Goal: Transaction & Acquisition: Book appointment/travel/reservation

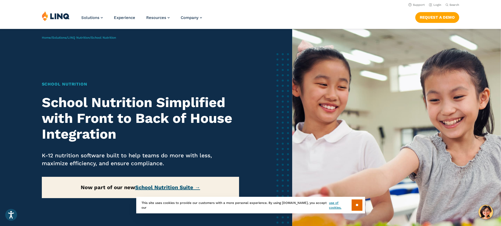
click at [196, 188] on link "School Nutrition Suite →" at bounding box center [167, 187] width 65 height 6
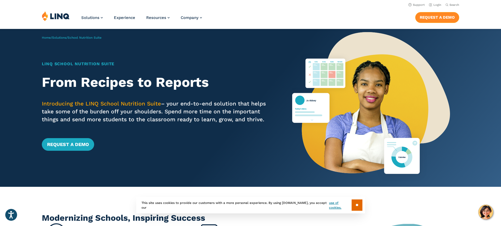
click at [437, 18] on link "Request a Demo" at bounding box center [437, 17] width 44 height 11
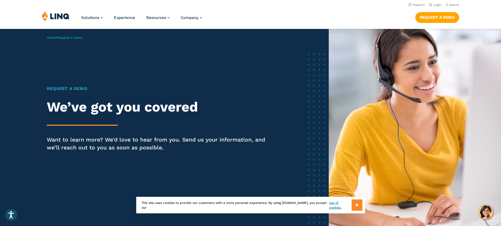
click at [357, 205] on input "**" at bounding box center [357, 204] width 11 height 11
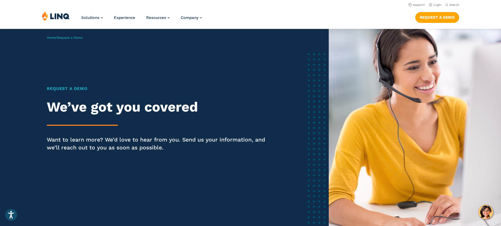
click at [238, 61] on div "Home / Request a Demo Request a Demo We’ve got you covered Want to learn more? …" at bounding box center [164, 128] width 329 height 198
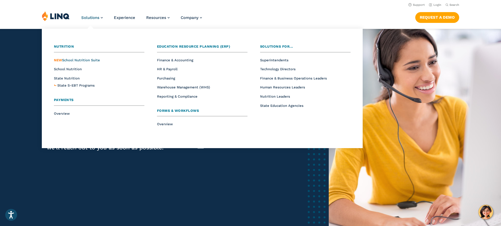
click at [75, 61] on span "NEW School Nutrition Suite" at bounding box center [77, 60] width 46 height 4
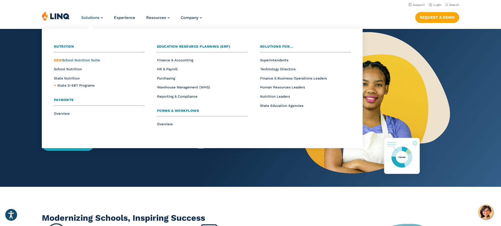
click at [59, 58] on span "NEW" at bounding box center [58, 60] width 8 height 4
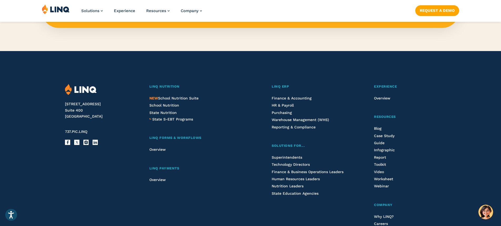
scroll to position [579, 0]
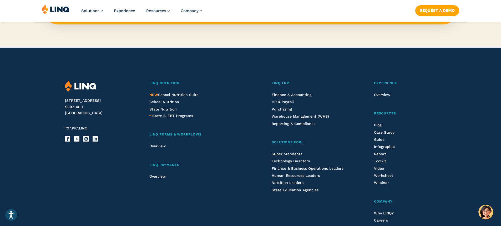
click at [80, 86] on img at bounding box center [81, 86] width 32 height 11
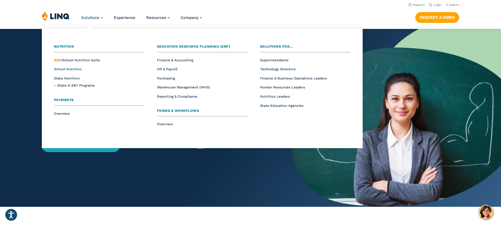
click at [73, 68] on span "School Nutrition" at bounding box center [68, 69] width 28 height 4
